Goal: Information Seeking & Learning: Learn about a topic

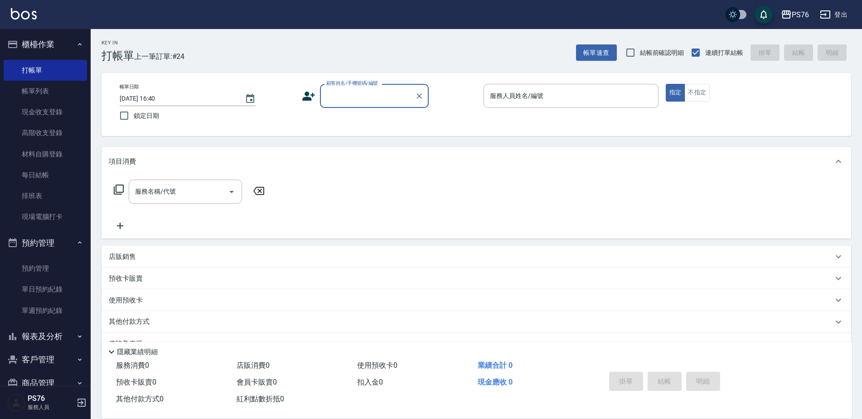
scroll to position [23, 0]
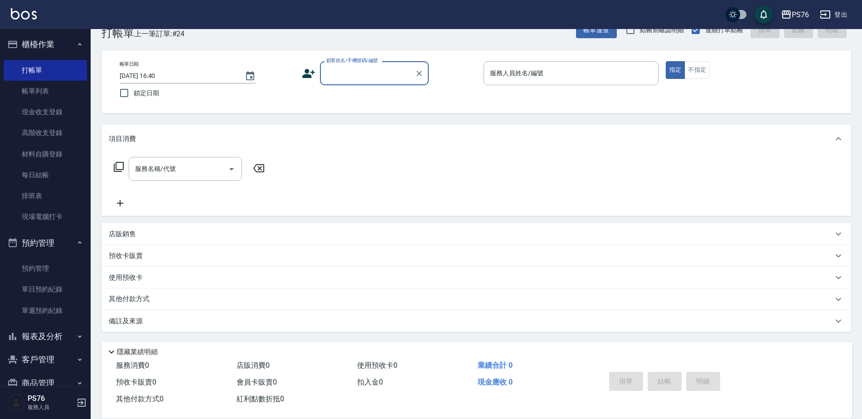
click at [36, 39] on button "櫃檯作業" at bounding box center [45, 45] width 83 height 24
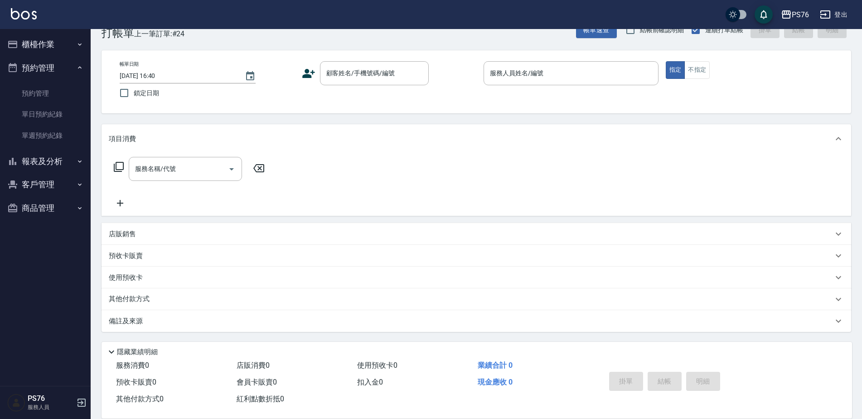
click at [28, 66] on button "預約管理" at bounding box center [45, 68] width 83 height 24
click at [41, 97] on button "報表及分析" at bounding box center [45, 91] width 83 height 24
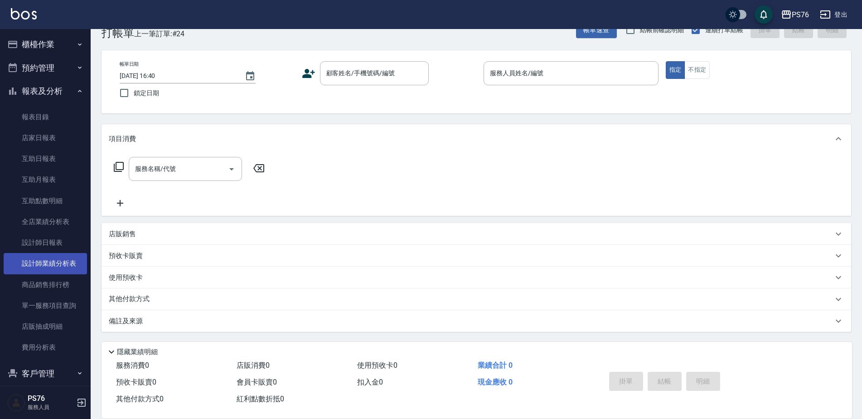
click at [71, 264] on link "設計師業績分析表" at bounding box center [45, 263] width 83 height 21
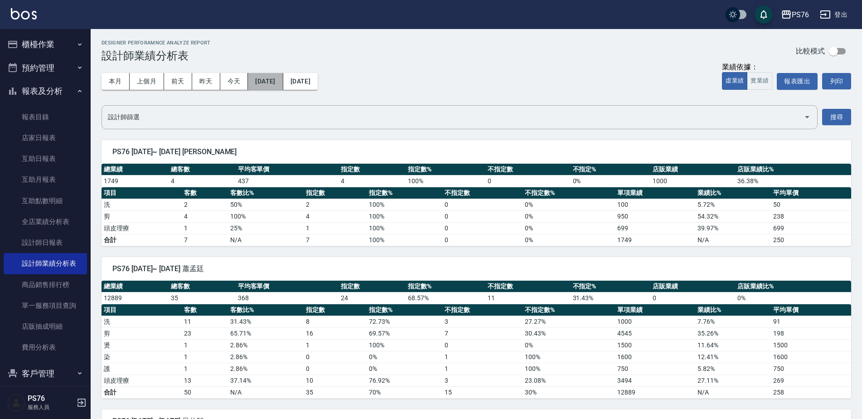
click at [264, 85] on button "[DATE]" at bounding box center [265, 81] width 35 height 17
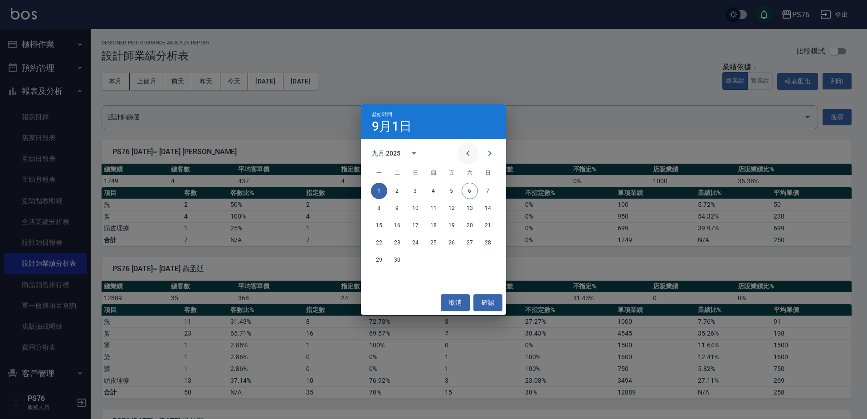
click at [467, 154] on icon "Previous month" at bounding box center [467, 153] width 3 height 5
click at [470, 150] on icon "Previous month" at bounding box center [467, 153] width 11 height 11
click at [489, 189] on button "1" at bounding box center [488, 191] width 16 height 16
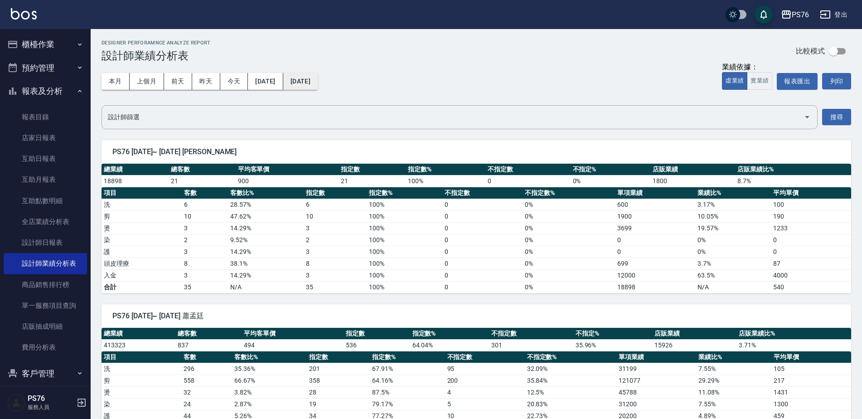
click at [318, 76] on button "[DATE]" at bounding box center [300, 81] width 34 height 17
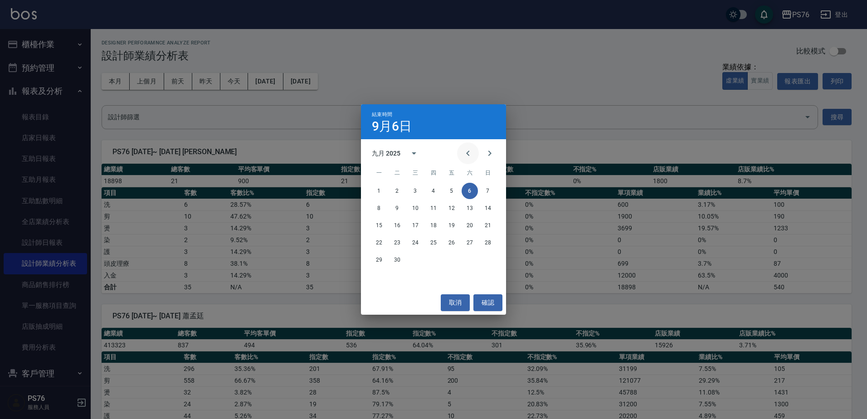
click at [465, 152] on icon "Previous month" at bounding box center [467, 153] width 11 height 11
click at [485, 259] on button "31" at bounding box center [488, 260] width 16 height 16
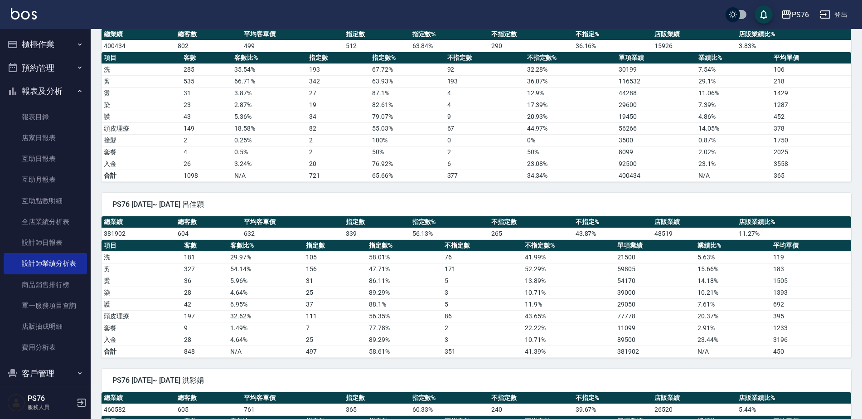
scroll to position [408, 0]
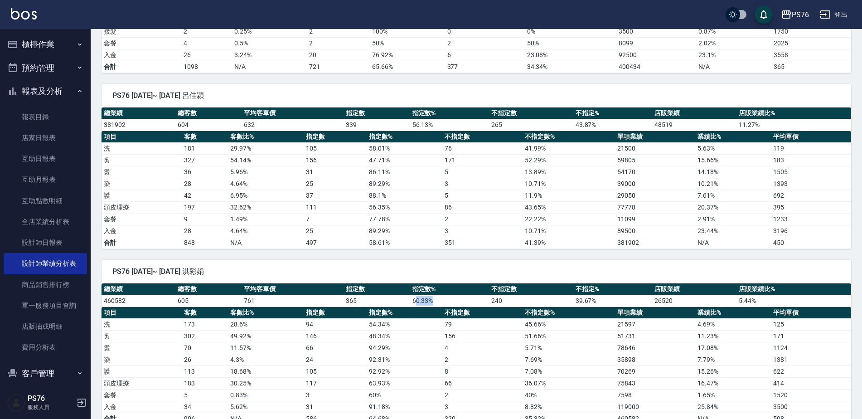
drag, startPoint x: 413, startPoint y: 301, endPoint x: 443, endPoint y: 301, distance: 29.9
click at [443, 301] on td "60.33 %" at bounding box center [449, 301] width 79 height 12
drag, startPoint x: 443, startPoint y: 301, endPoint x: 431, endPoint y: 321, distance: 23.4
click at [431, 321] on td "54.34 %" at bounding box center [404, 324] width 75 height 12
drag, startPoint x: 440, startPoint y: 298, endPoint x: 375, endPoint y: 299, distance: 64.8
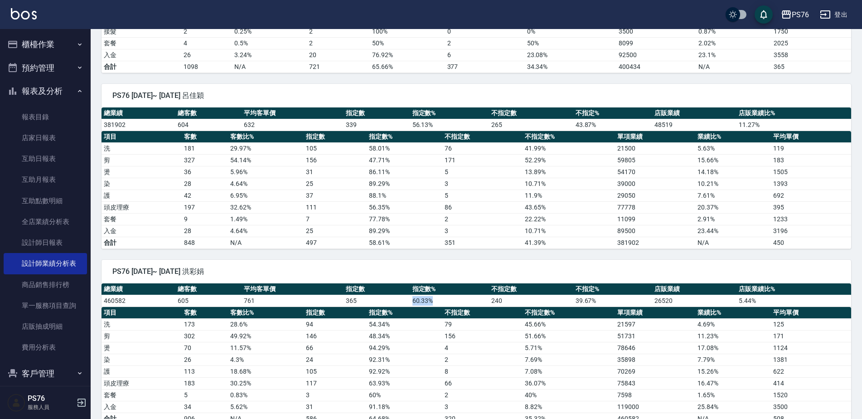
click at [375, 299] on tr "460582 605 761 365 60.33 % 240 39.67 % 26520 5.44 %" at bounding box center [477, 301] width 750 height 12
click at [493, 248] on td "351" at bounding box center [482, 243] width 80 height 12
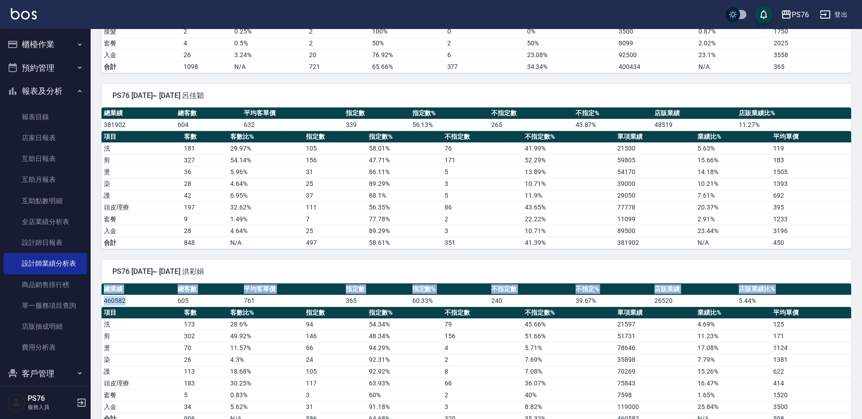
drag, startPoint x: 101, startPoint y: 301, endPoint x: 131, endPoint y: 305, distance: 30.6
click at [131, 305] on div "PS76 [DATE]~ [DATE] 洪彩娟 總業績 總客數 平均客單價 指定數 指定數% 不指定數 不指定% 店販業績 店販業績比% 460582 605…" at bounding box center [471, 337] width 761 height 176
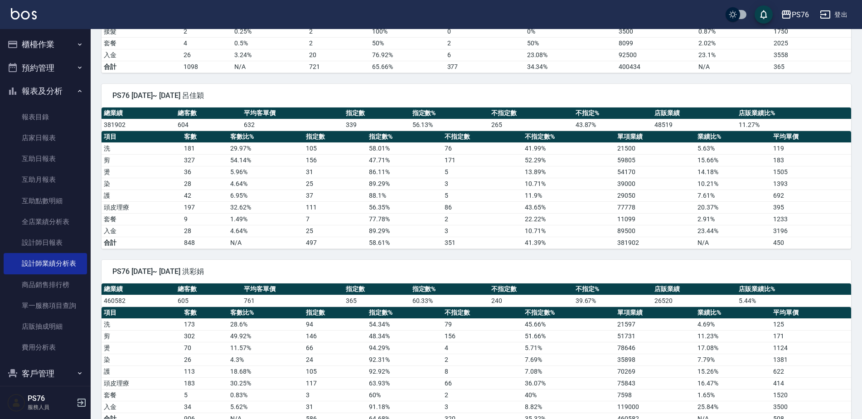
drag, startPoint x: 131, startPoint y: 305, endPoint x: 209, endPoint y: 295, distance: 79.1
click at [209, 295] on td "605" at bounding box center [208, 301] width 66 height 12
drag, startPoint x: 106, startPoint y: 299, endPoint x: 166, endPoint y: 298, distance: 60.3
click at [166, 298] on td "460582" at bounding box center [139, 301] width 74 height 12
click at [319, 296] on td "761" at bounding box center [293, 301] width 102 height 12
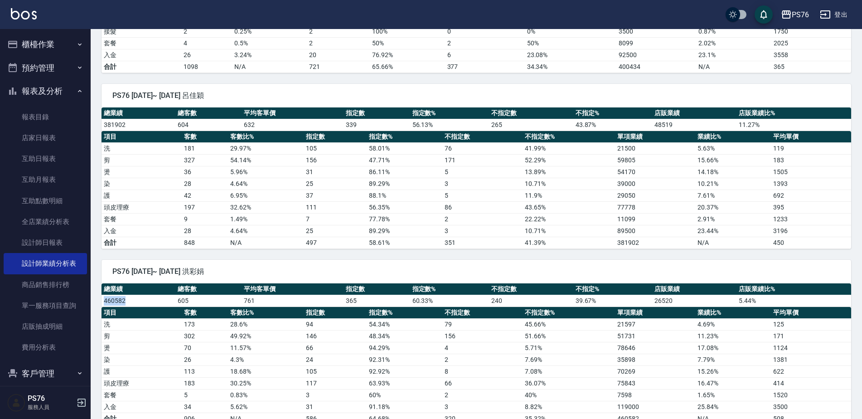
drag, startPoint x: 102, startPoint y: 301, endPoint x: 164, endPoint y: 304, distance: 61.3
click at [164, 304] on td "460582" at bounding box center [139, 301] width 74 height 12
drag, startPoint x: 164, startPoint y: 304, endPoint x: 245, endPoint y: 299, distance: 81.8
click at [245, 299] on td "761" at bounding box center [293, 301] width 102 height 12
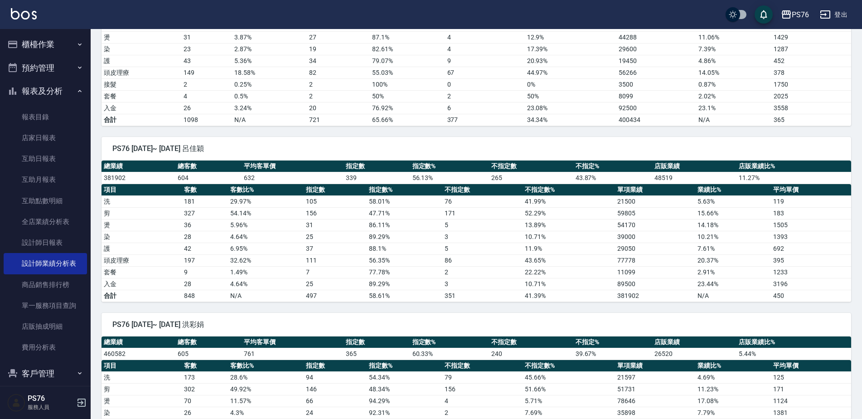
scroll to position [0, 0]
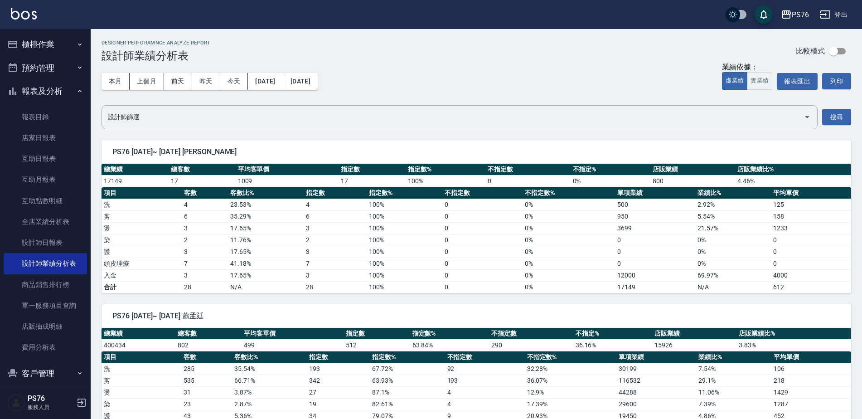
click at [55, 84] on button "報表及分析" at bounding box center [45, 91] width 83 height 24
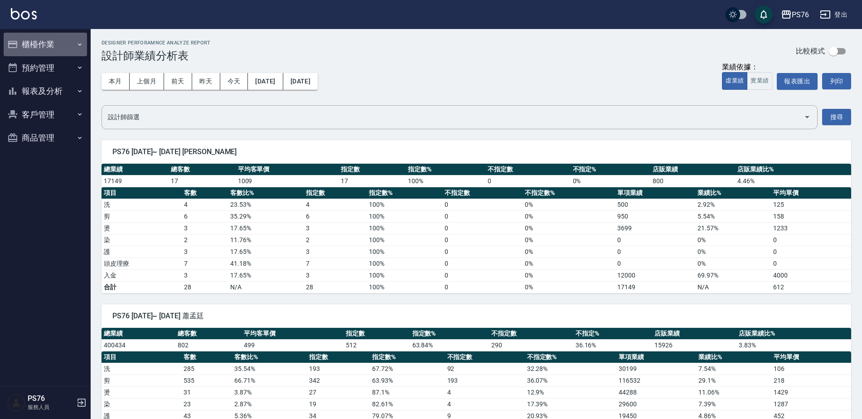
click at [71, 35] on button "櫃檯作業" at bounding box center [45, 45] width 83 height 24
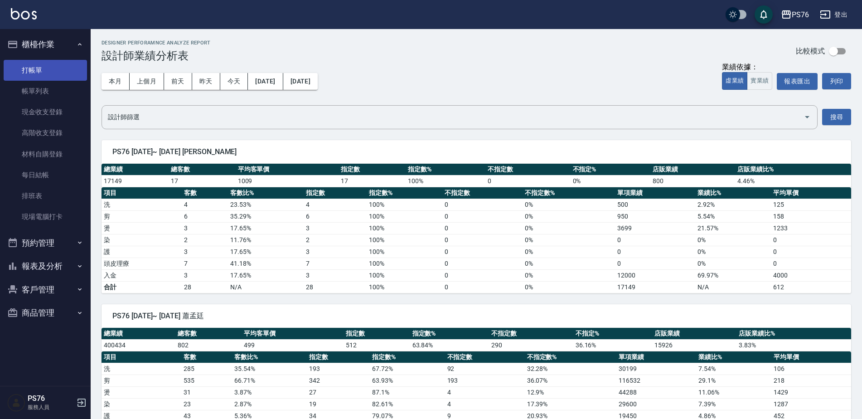
click at [56, 68] on link "打帳單" at bounding box center [45, 70] width 83 height 21
